Goal: Task Accomplishment & Management: Complete application form

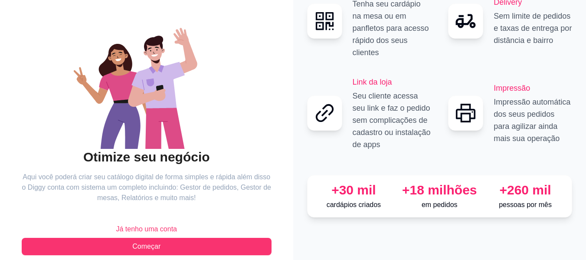
scroll to position [70, 0]
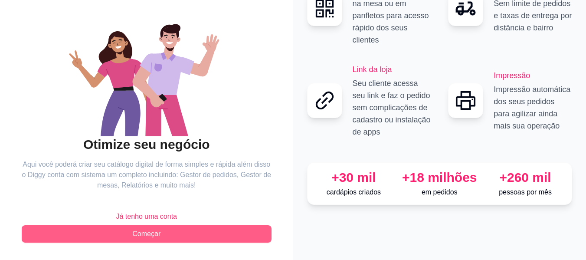
click at [194, 233] on button "Começar" at bounding box center [147, 233] width 250 height 17
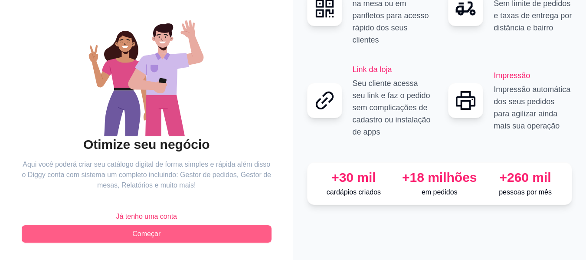
scroll to position [3, 0]
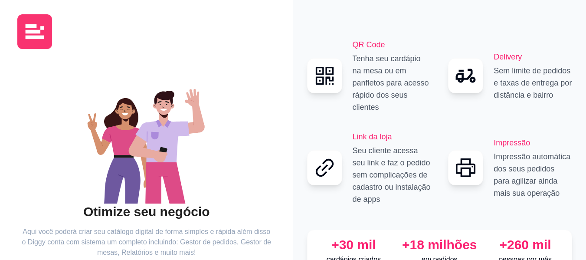
scroll to position [70, 0]
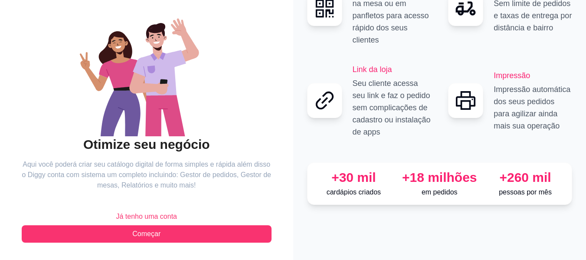
click at [153, 211] on span "Já tenho uma conta" at bounding box center [146, 216] width 61 height 10
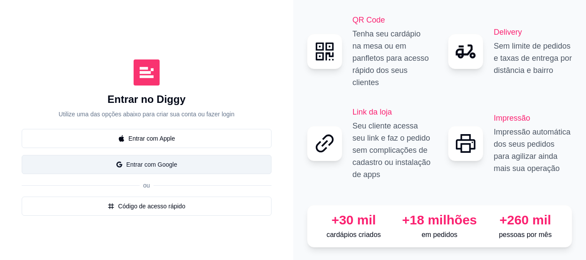
click at [181, 159] on button "Entrar com Google" at bounding box center [147, 164] width 250 height 19
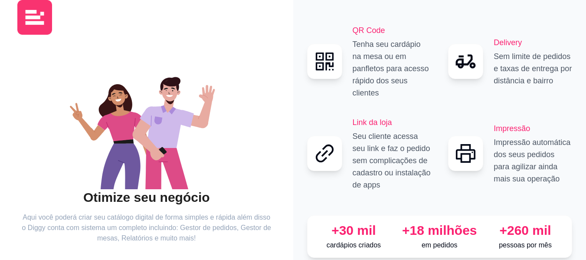
scroll to position [70, 0]
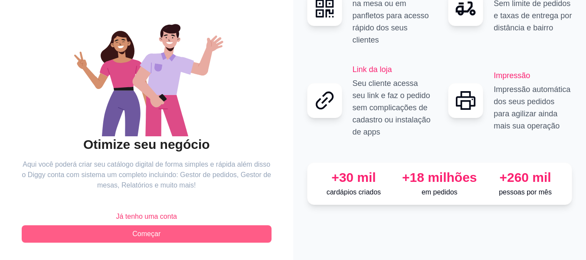
click at [186, 233] on button "Começar" at bounding box center [147, 233] width 250 height 17
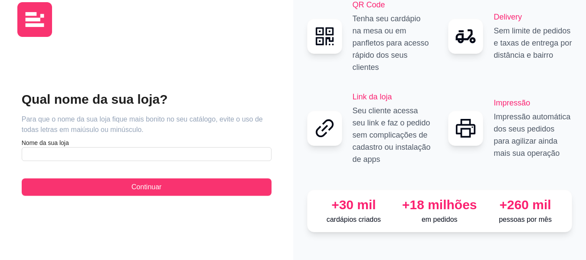
scroll to position [3, 0]
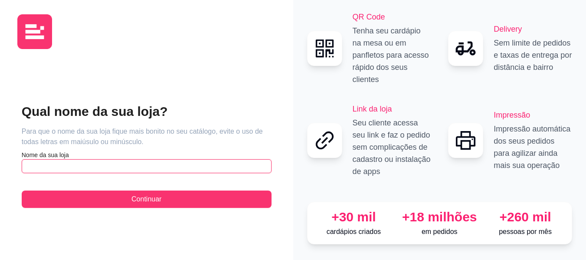
click at [116, 159] on input "text" at bounding box center [147, 166] width 250 height 14
click at [95, 161] on input "Delicia" at bounding box center [147, 166] width 250 height 14
click at [183, 159] on input "Delicias" at bounding box center [147, 166] width 250 height 14
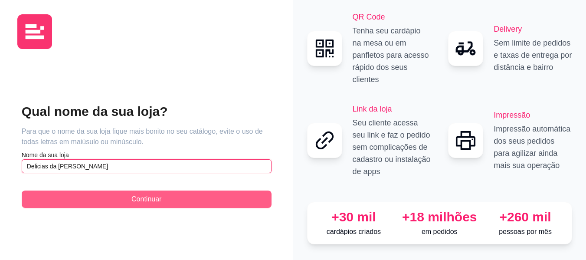
type input "Delicias da [PERSON_NAME]"
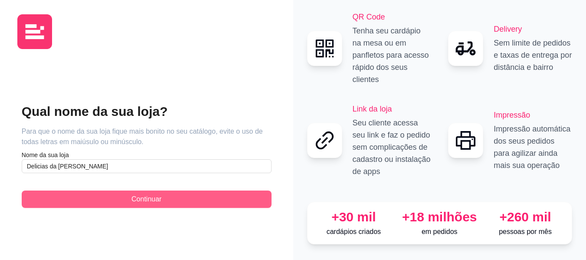
click at [187, 192] on button "Continuar" at bounding box center [147, 198] width 250 height 17
